Goal: Navigation & Orientation: Find specific page/section

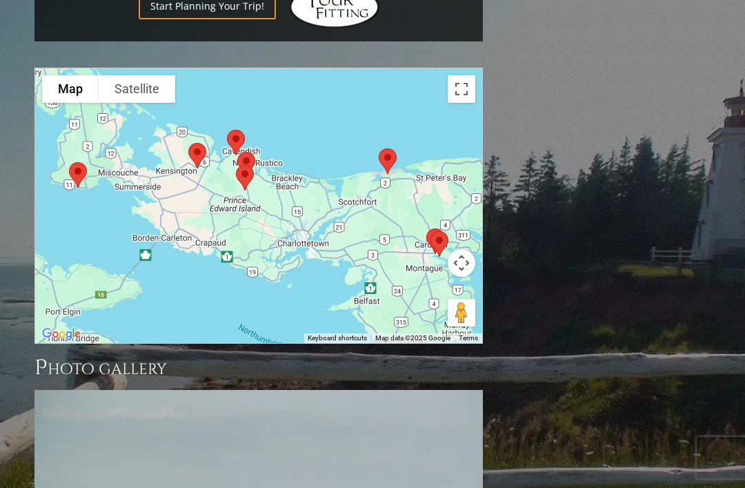
scroll to position [1139, 0]
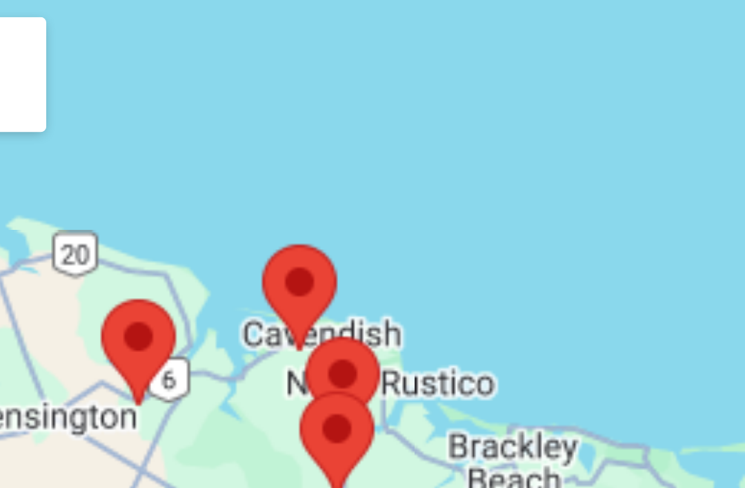
click at [72, 74] on div at bounding box center [259, 211] width 449 height 275
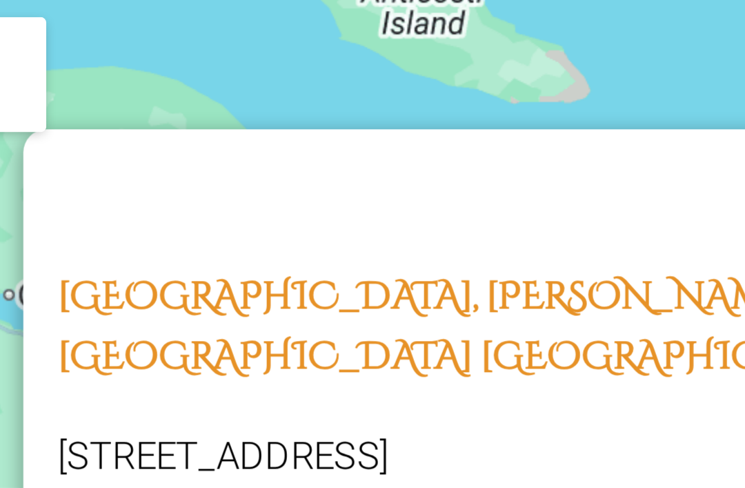
click at [146, 101] on div "[GEOGRAPHIC_DATA], [PERSON_NAME][GEOGRAPHIC_DATA] [GEOGRAPHIC_DATA] [STREET_ADD…" at bounding box center [258, 213] width 447 height 275
click at [150, 99] on div "[GEOGRAPHIC_DATA], [PERSON_NAME][GEOGRAPHIC_DATA] [GEOGRAPHIC_DATA] [STREET_ADD…" at bounding box center [258, 213] width 447 height 275
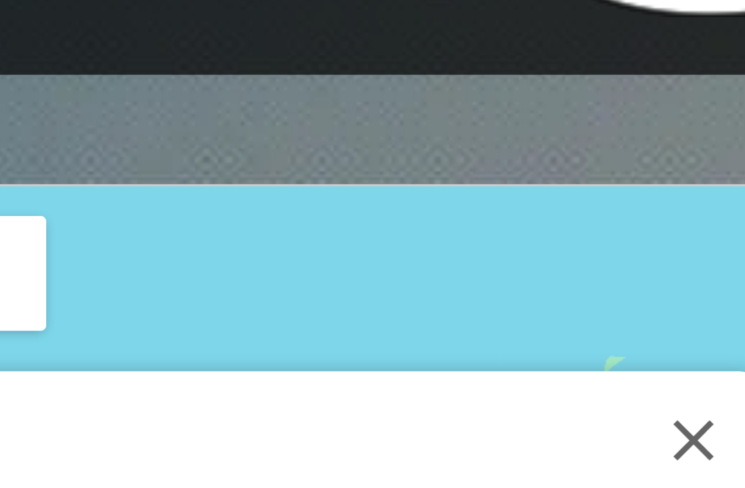
click at [314, 120] on button "Close" at bounding box center [330, 136] width 33 height 33
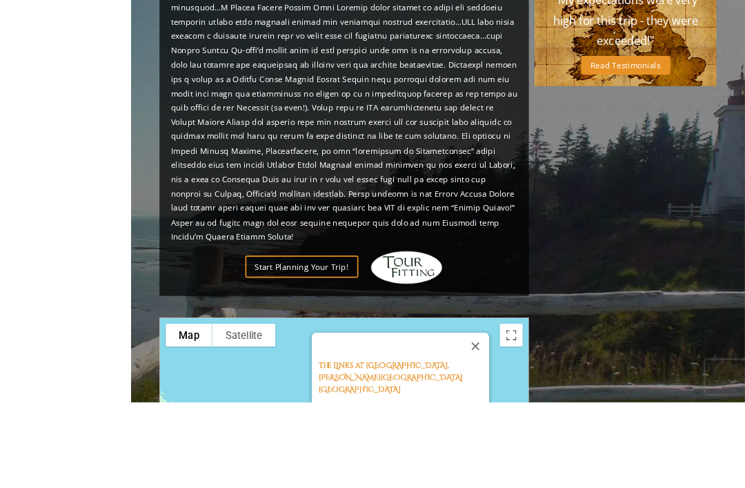
scroll to position [987, 0]
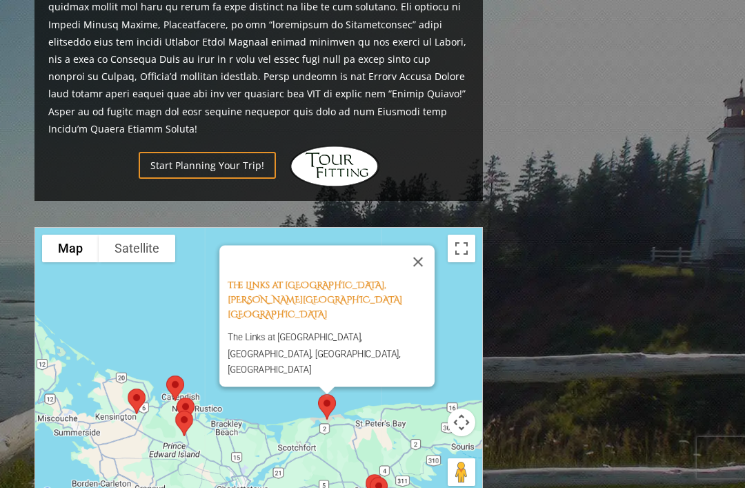
click at [470, 235] on button "Toggle fullscreen view" at bounding box center [462, 249] width 28 height 28
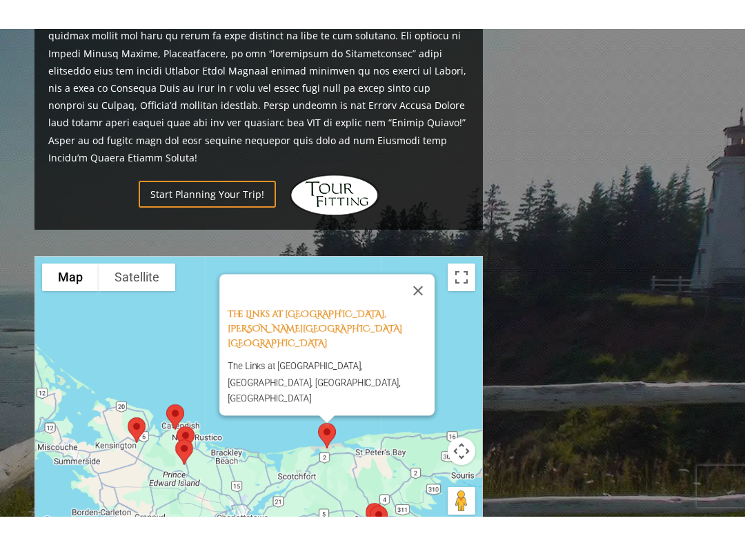
scroll to position [14, 0]
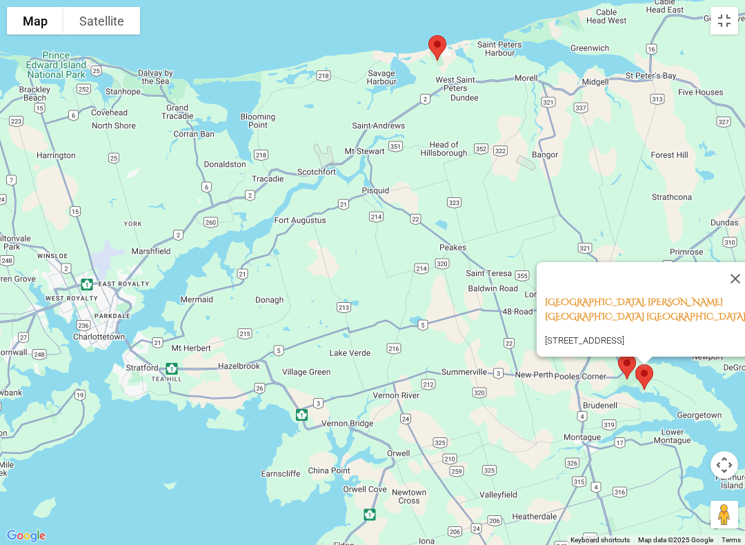
click at [738, 271] on button "Close" at bounding box center [735, 278] width 33 height 33
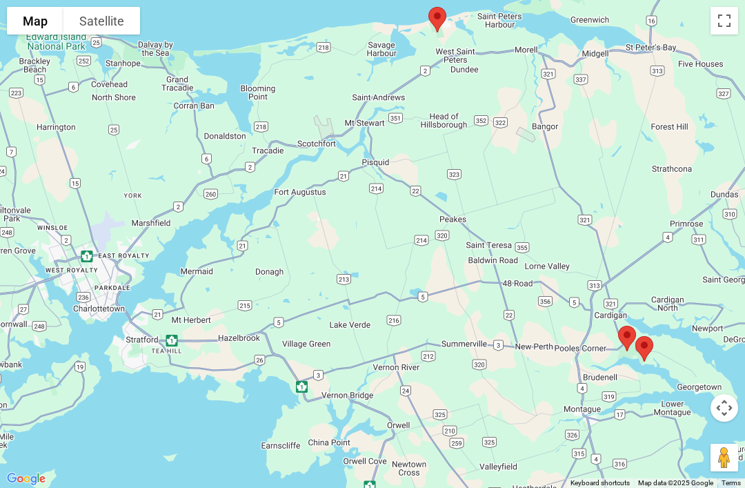
scroll to position [1725, 0]
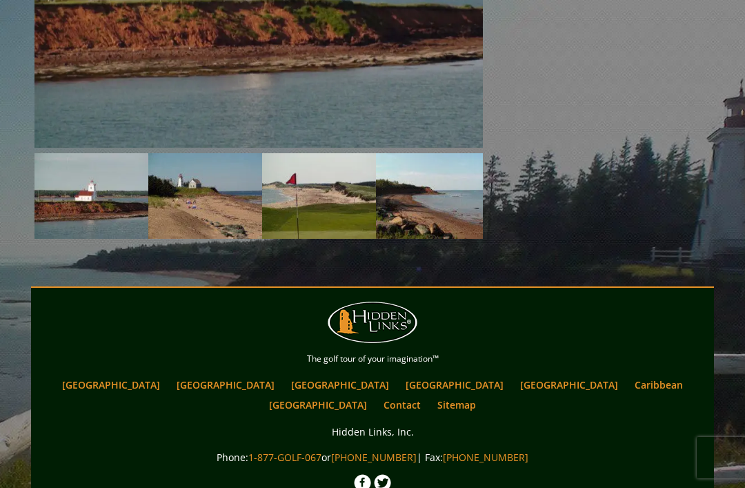
click at [222, 375] on link "[GEOGRAPHIC_DATA]" at bounding box center [226, 385] width 112 height 20
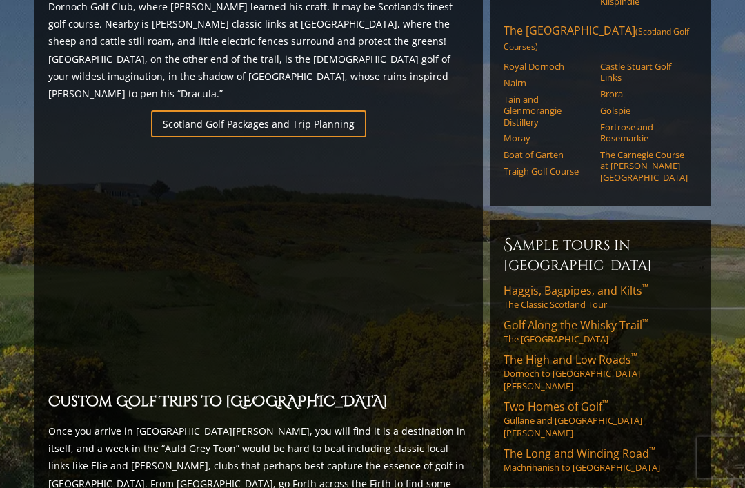
scroll to position [946, 0]
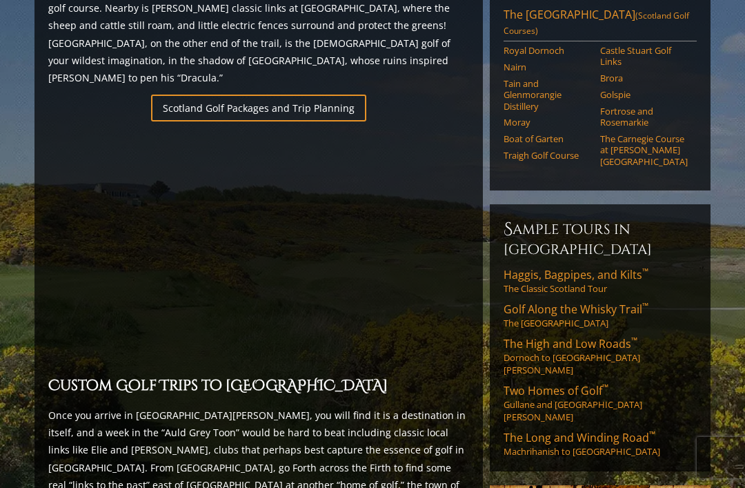
click at [597, 336] on span "The High and Low Roads ™" at bounding box center [571, 343] width 134 height 15
